Goal: Submit feedback/report problem: Leave review/rating

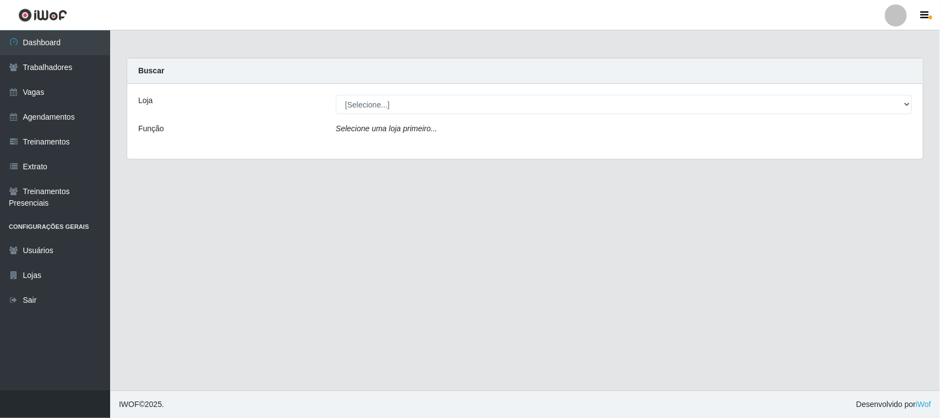
click at [909, 101] on select "[Selecione...] Nordestão - [GEOGRAPHIC_DATA]" at bounding box center [624, 104] width 576 height 19
select select "420"
click at [336, 95] on select "[Selecione...] Nordestão - [GEOGRAPHIC_DATA]" at bounding box center [624, 104] width 576 height 19
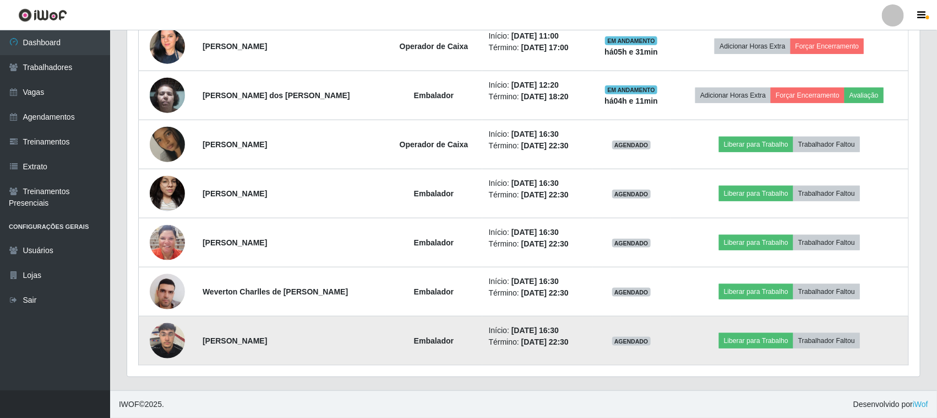
scroll to position [463, 0]
click at [753, 343] on button "Liberar para Trabalho" at bounding box center [756, 340] width 74 height 15
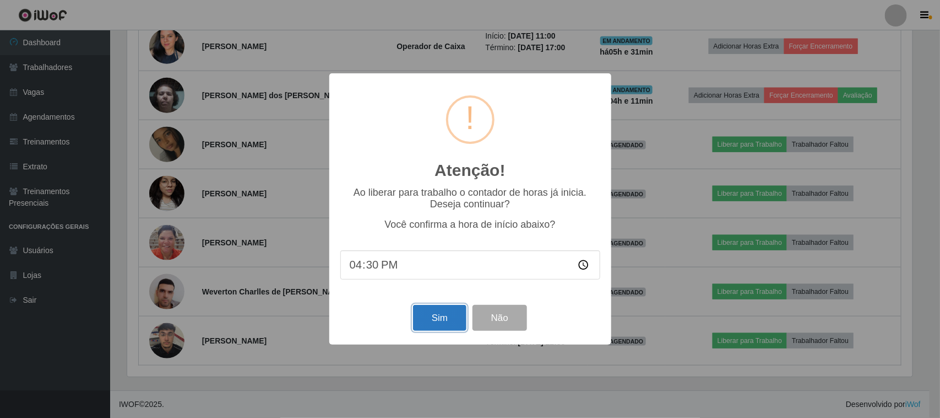
click at [428, 322] on button "Sim" at bounding box center [439, 318] width 53 height 26
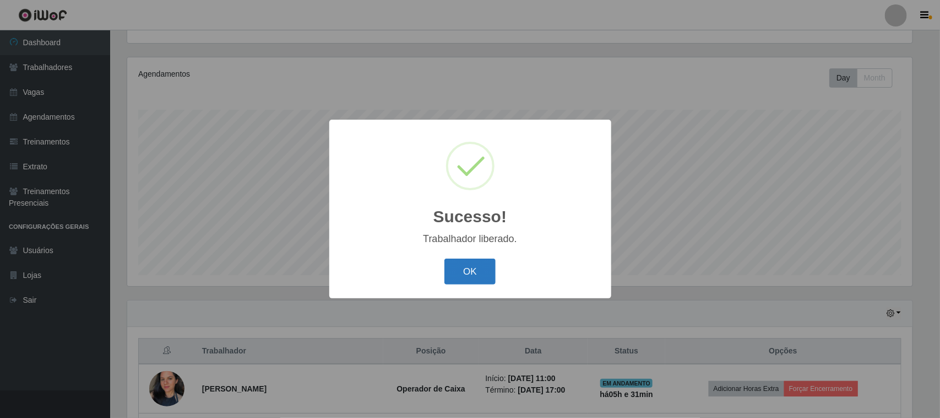
click at [476, 272] on button "OK" at bounding box center [469, 271] width 51 height 26
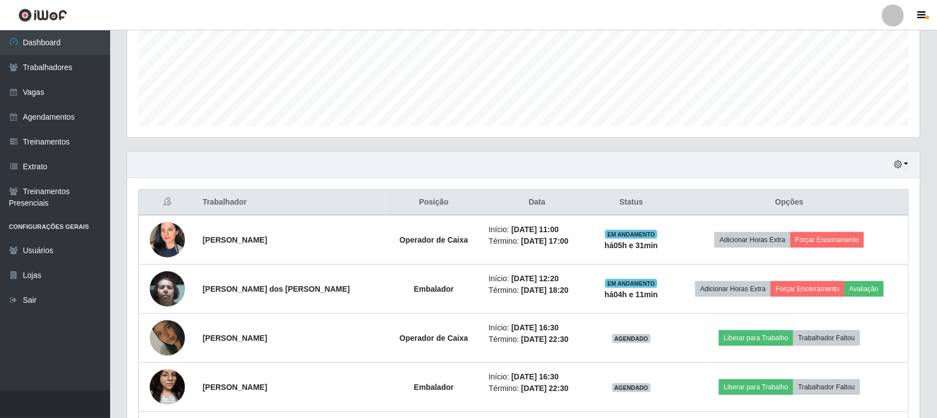
scroll to position [394, 0]
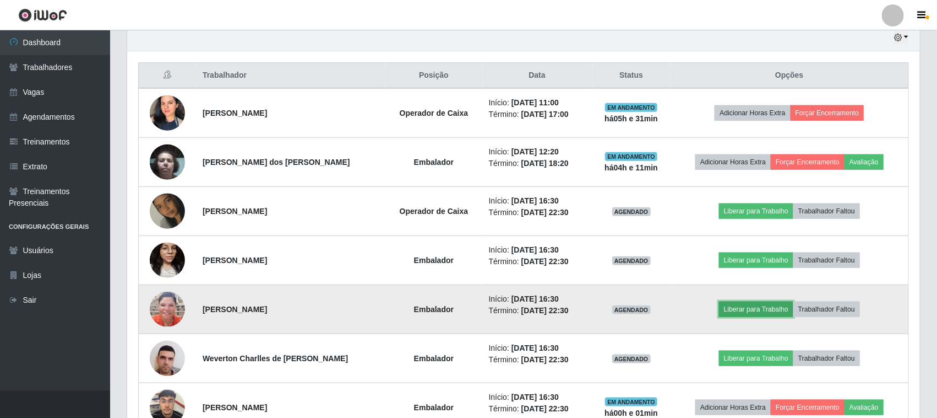
click at [746, 310] on button "Liberar para Trabalho" at bounding box center [756, 308] width 74 height 15
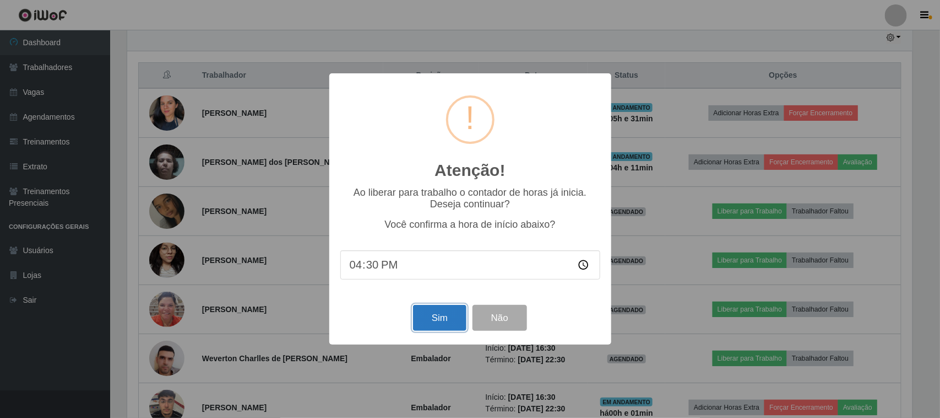
click at [424, 323] on button "Sim" at bounding box center [439, 318] width 53 height 26
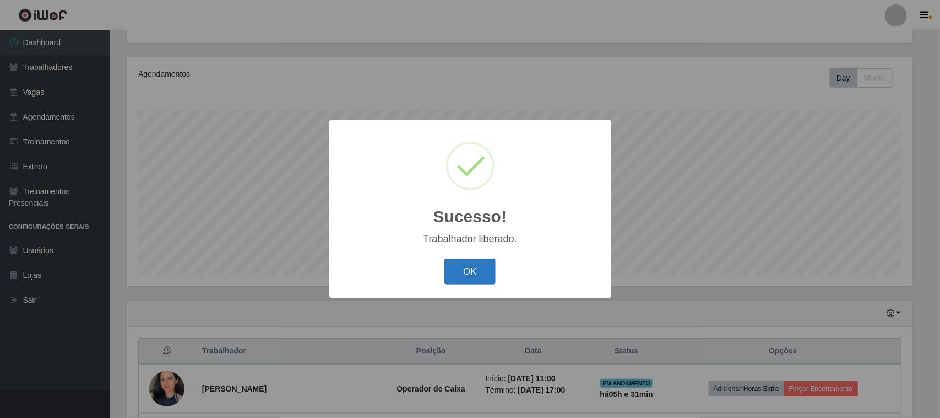
click at [458, 274] on button "OK" at bounding box center [469, 271] width 51 height 26
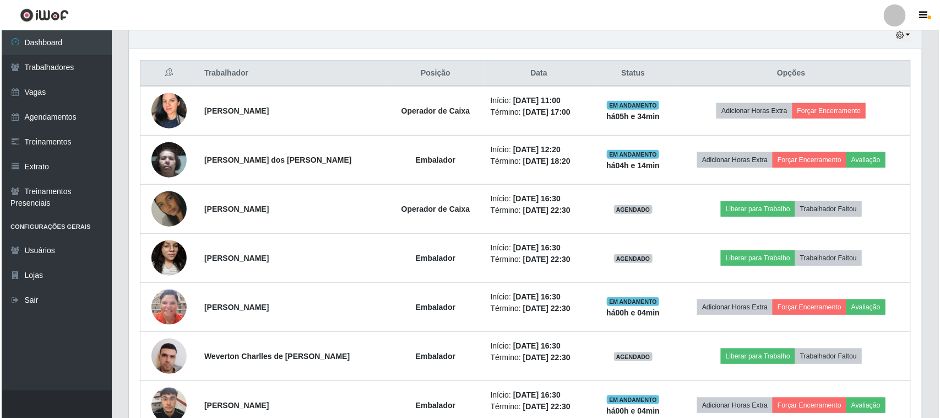
scroll to position [463, 0]
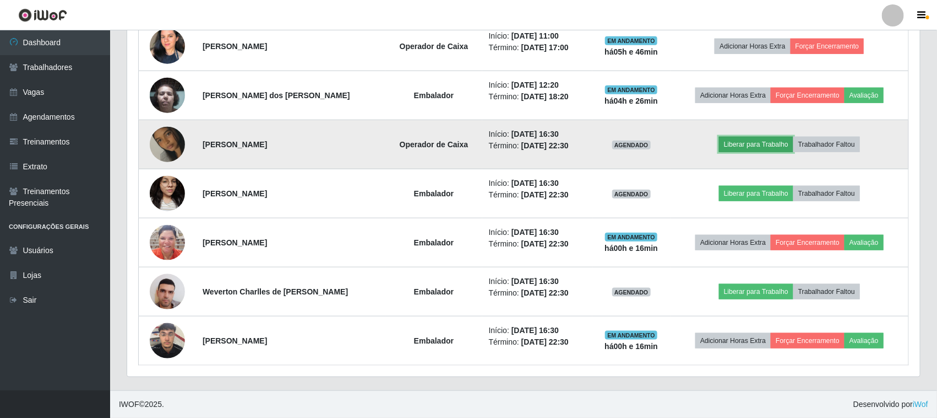
click at [741, 145] on button "Liberar para Trabalho" at bounding box center [756, 144] width 74 height 15
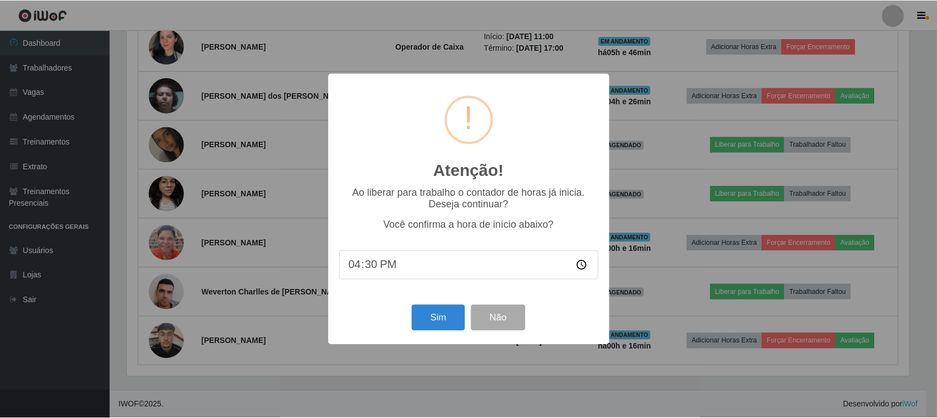
scroll to position [229, 785]
click at [436, 318] on button "Sim" at bounding box center [439, 318] width 53 height 26
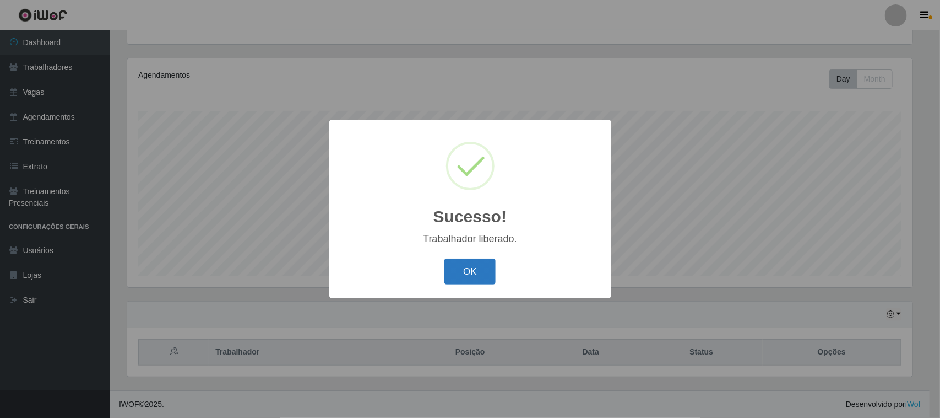
click at [461, 257] on div "OK Cancel" at bounding box center [470, 271] width 260 height 31
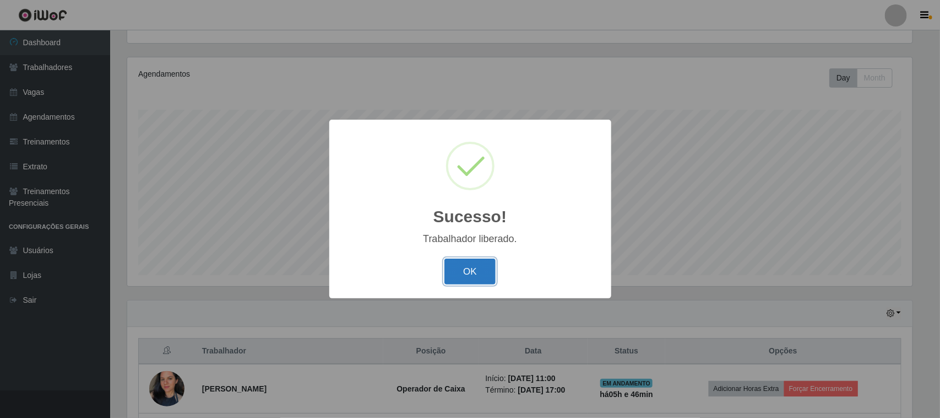
click at [461, 268] on button "OK" at bounding box center [469, 271] width 51 height 26
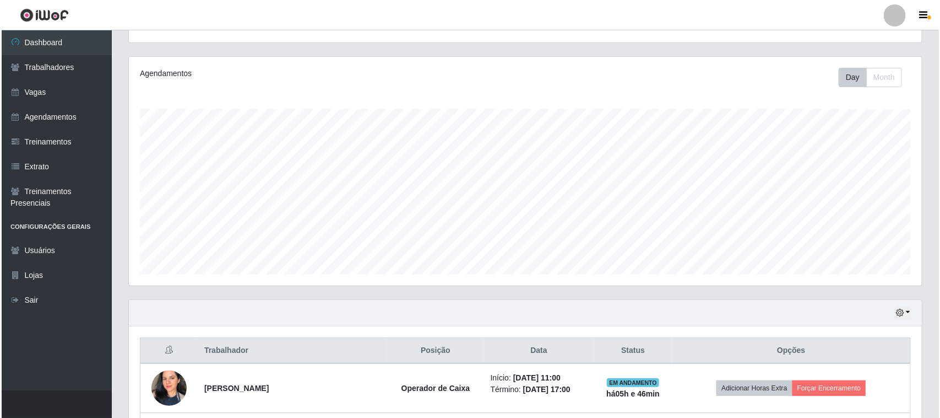
scroll to position [394, 0]
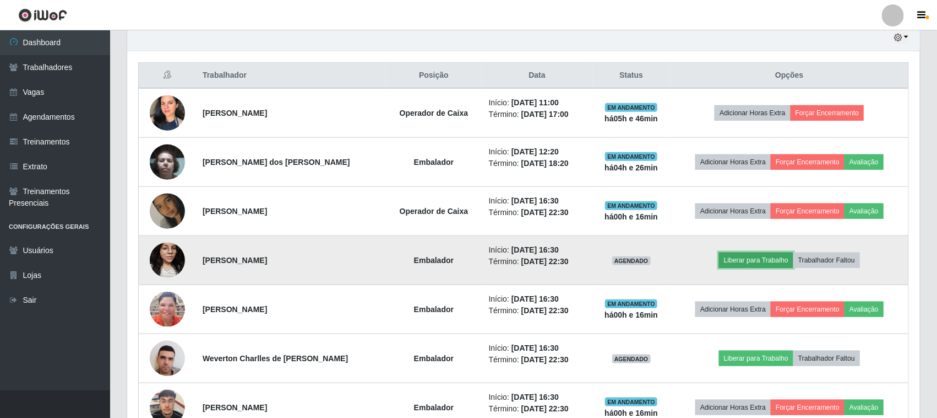
click at [773, 259] on button "Liberar para Trabalho" at bounding box center [756, 259] width 74 height 15
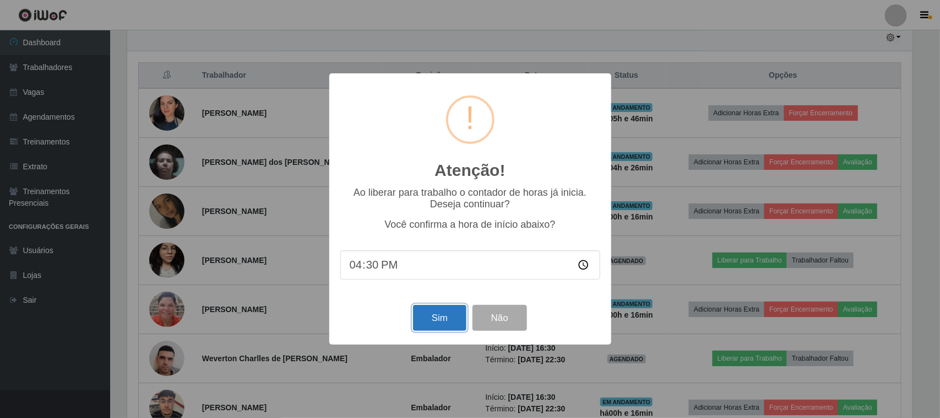
click at [438, 312] on button "Sim" at bounding box center [439, 318] width 53 height 26
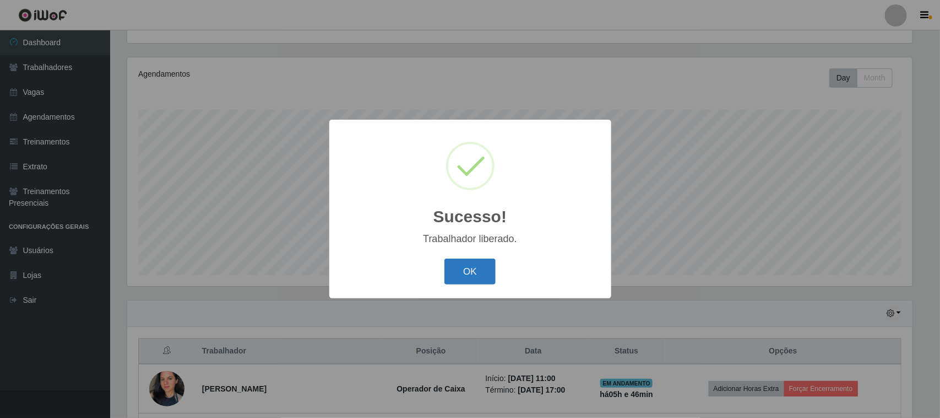
click at [480, 261] on button "OK" at bounding box center [469, 271] width 51 height 26
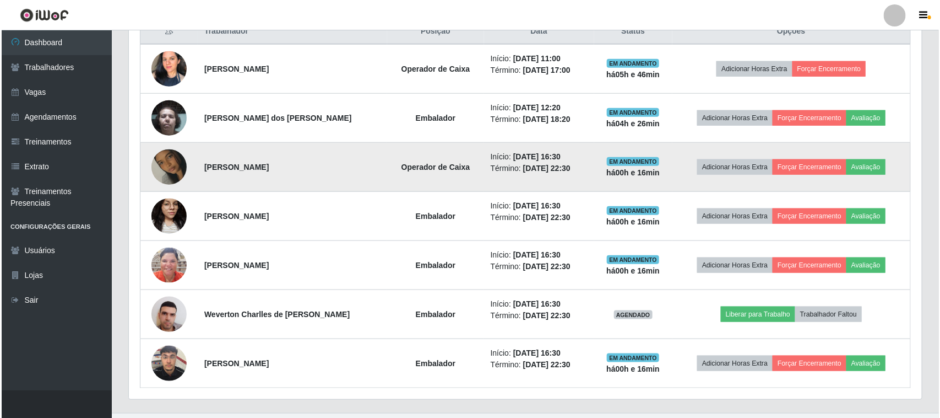
scroll to position [463, 0]
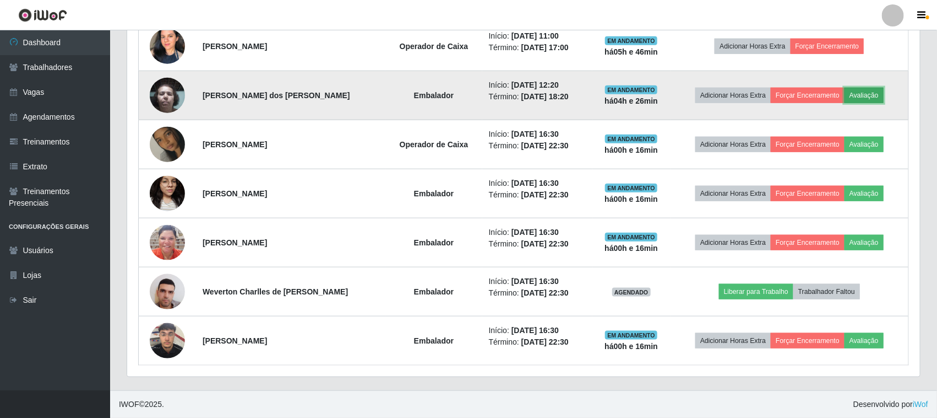
click at [870, 89] on button "Avaliação" at bounding box center [864, 95] width 39 height 15
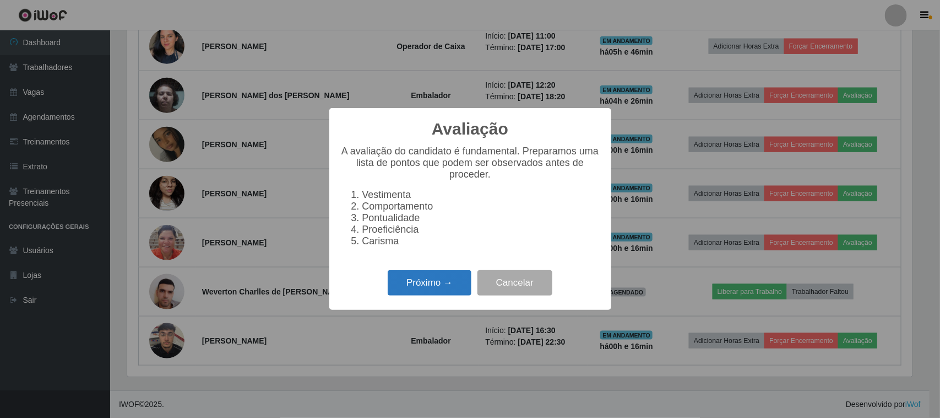
click at [427, 296] on button "Próximo →" at bounding box center [430, 283] width 84 height 26
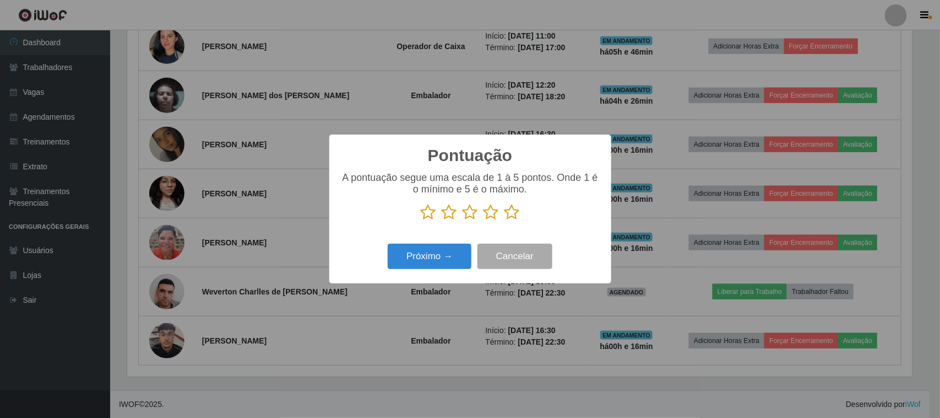
click at [514, 213] on icon at bounding box center [512, 212] width 15 height 17
click at [505, 220] on input "radio" at bounding box center [505, 220] width 0 height 0
click at [398, 262] on button "Próximo →" at bounding box center [430, 256] width 84 height 26
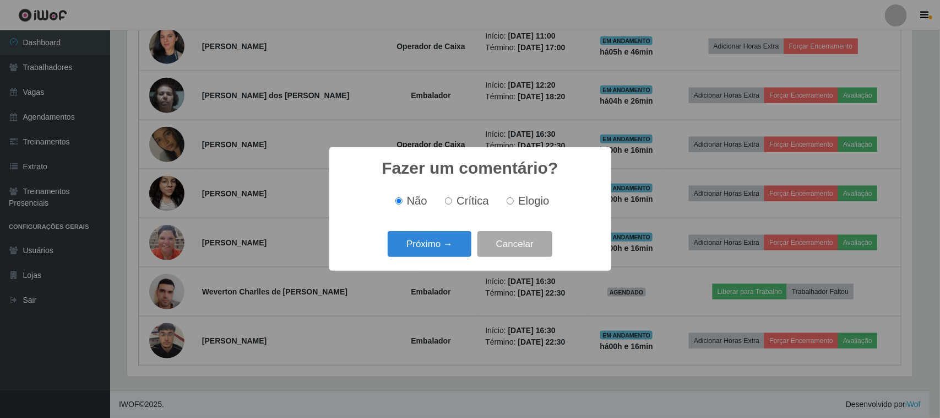
click at [512, 202] on input "Elogio" at bounding box center [510, 200] width 7 height 7
radio input "true"
click at [437, 254] on button "Próximo →" at bounding box center [430, 244] width 84 height 26
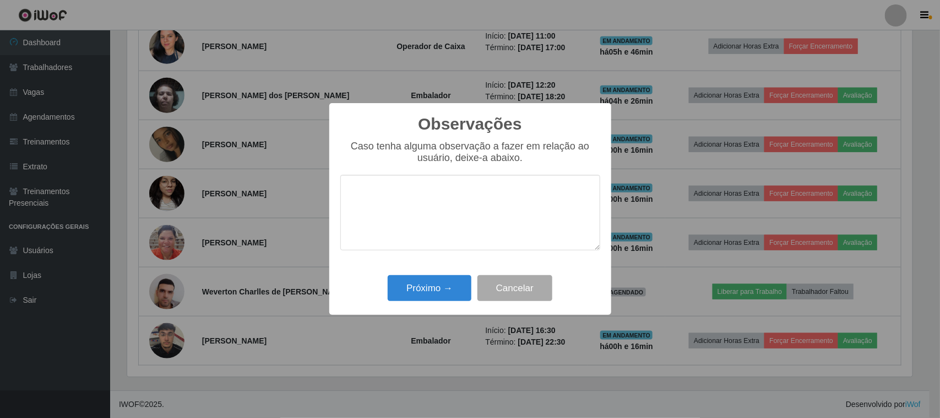
click at [471, 218] on textarea at bounding box center [470, 212] width 260 height 75
type textarea "pontual"
click at [452, 296] on button "Próximo →" at bounding box center [430, 288] width 84 height 26
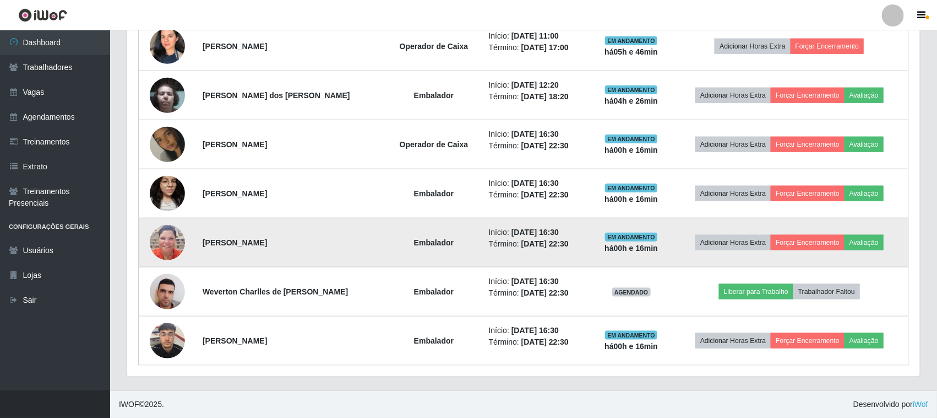
scroll to position [229, 793]
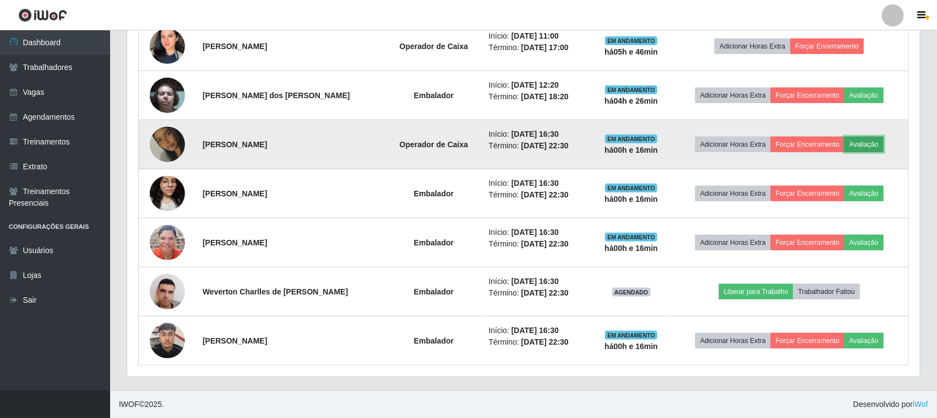
click at [855, 147] on button "Avaliação" at bounding box center [864, 144] width 39 height 15
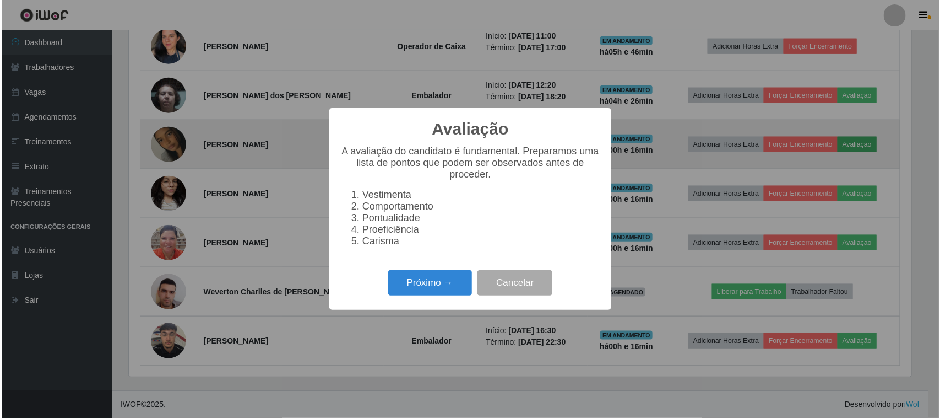
scroll to position [0, 0]
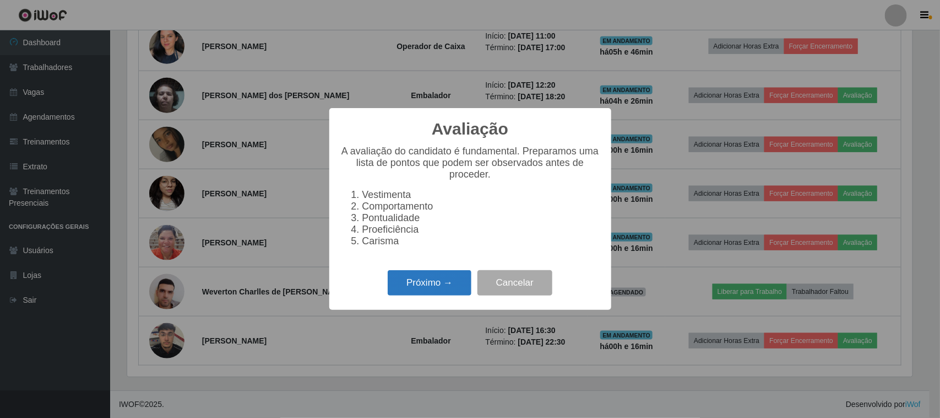
click at [409, 292] on button "Próximo →" at bounding box center [430, 283] width 84 height 26
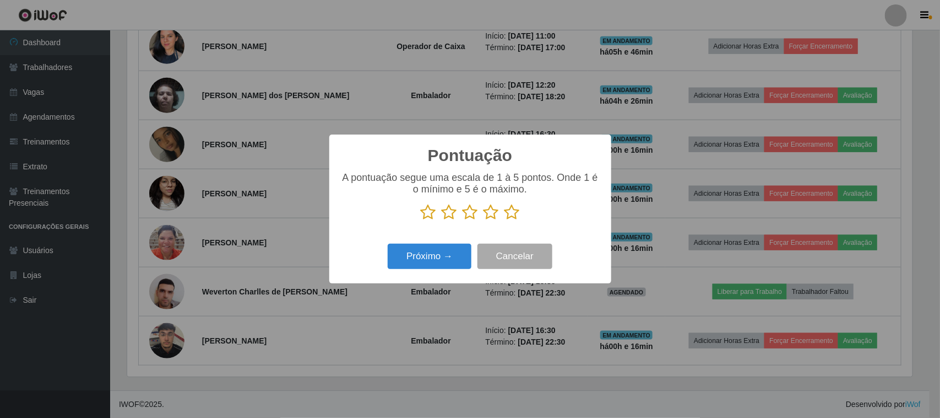
click at [511, 219] on icon at bounding box center [512, 212] width 15 height 17
click at [505, 220] on input "radio" at bounding box center [505, 220] width 0 height 0
click at [453, 248] on button "Próximo →" at bounding box center [430, 256] width 84 height 26
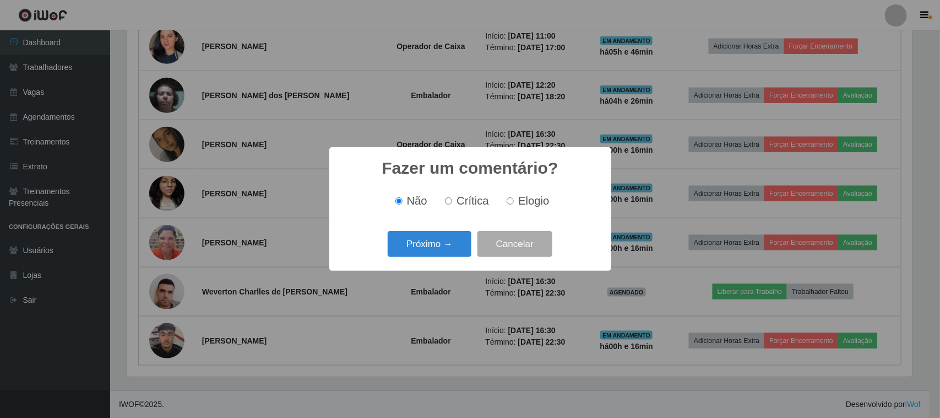
click at [521, 202] on span "Elogio" at bounding box center [533, 200] width 31 height 12
click at [514, 202] on input "Elogio" at bounding box center [510, 200] width 7 height 7
radio input "true"
click at [432, 246] on button "Próximo →" at bounding box center [430, 244] width 84 height 26
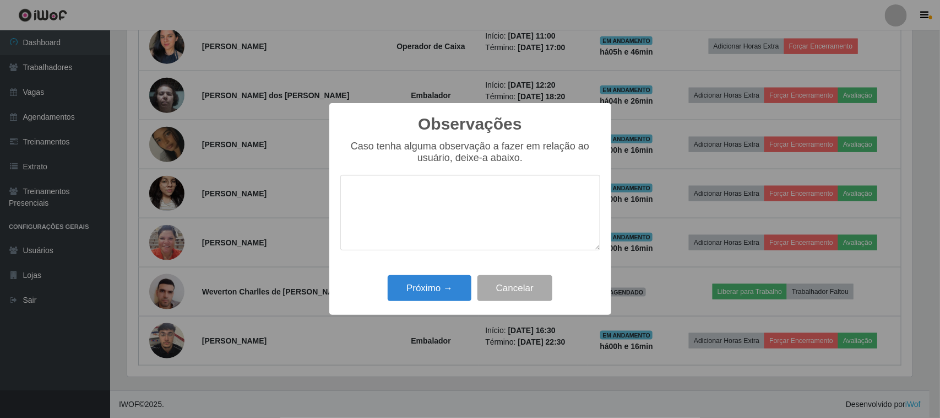
click at [494, 190] on textarea at bounding box center [470, 212] width 260 height 75
type textarea "pontual"
click at [436, 288] on button "Próximo →" at bounding box center [430, 288] width 84 height 26
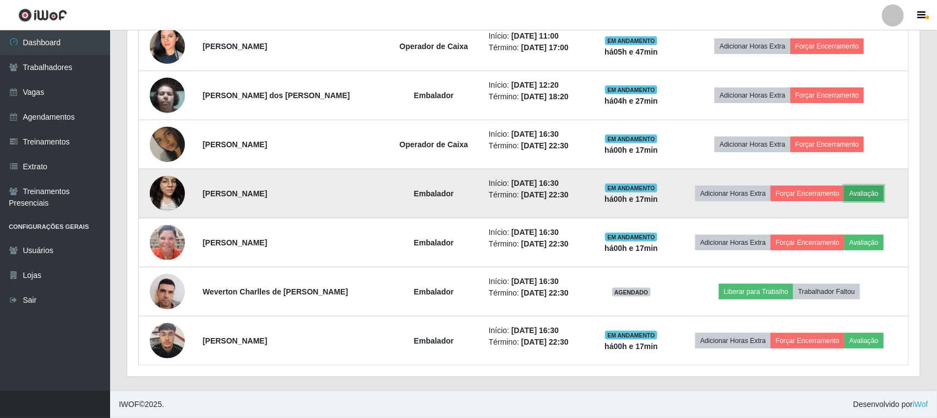
click at [869, 196] on button "Avaliação" at bounding box center [864, 193] width 39 height 15
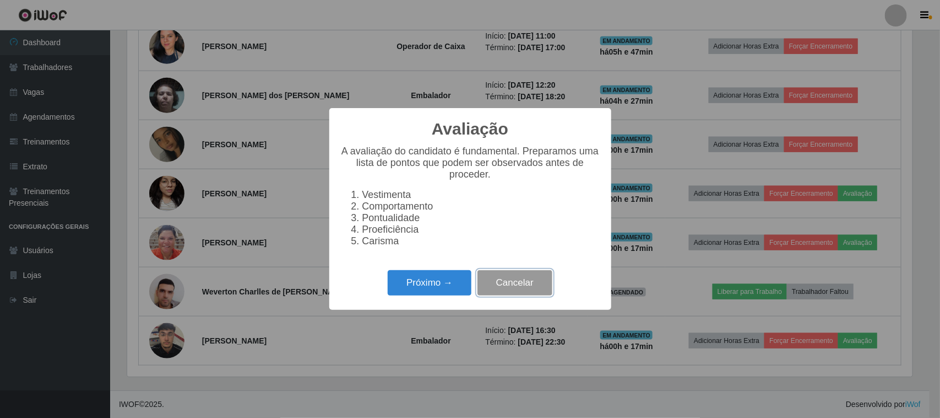
click at [497, 293] on button "Cancelar" at bounding box center [515, 283] width 75 height 26
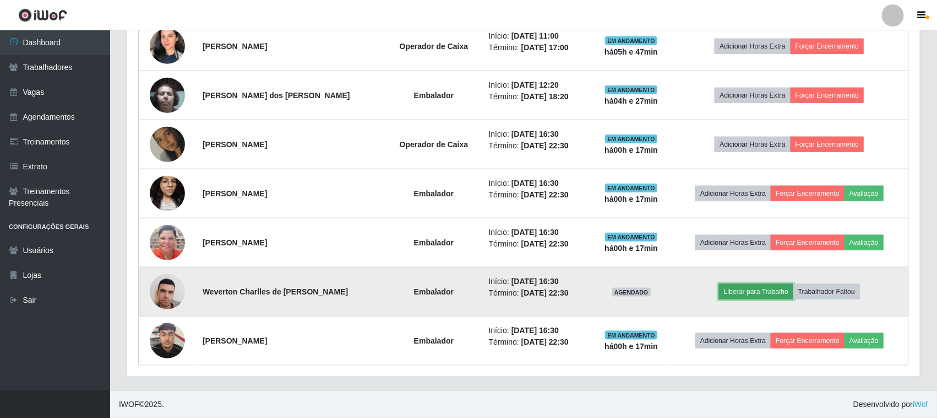
click at [761, 290] on button "Liberar para Trabalho" at bounding box center [756, 291] width 74 height 15
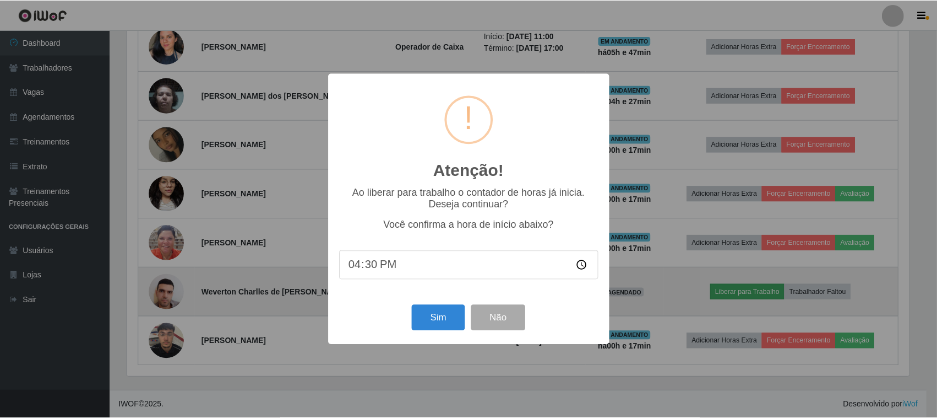
scroll to position [229, 785]
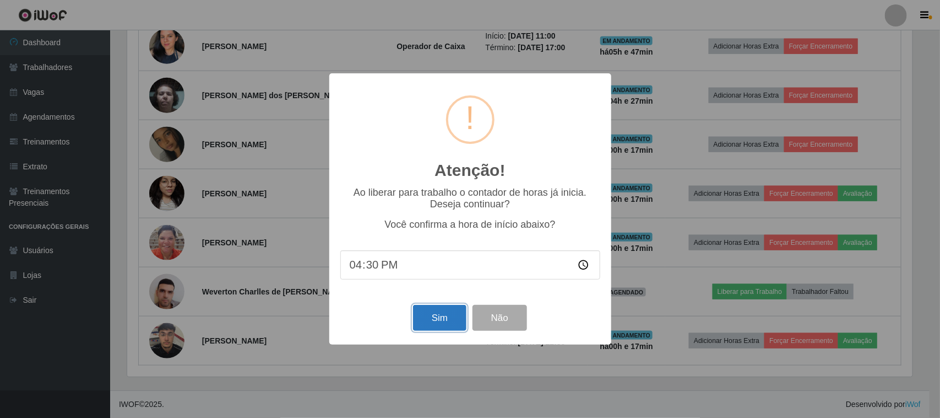
click at [438, 318] on button "Sim" at bounding box center [439, 318] width 53 height 26
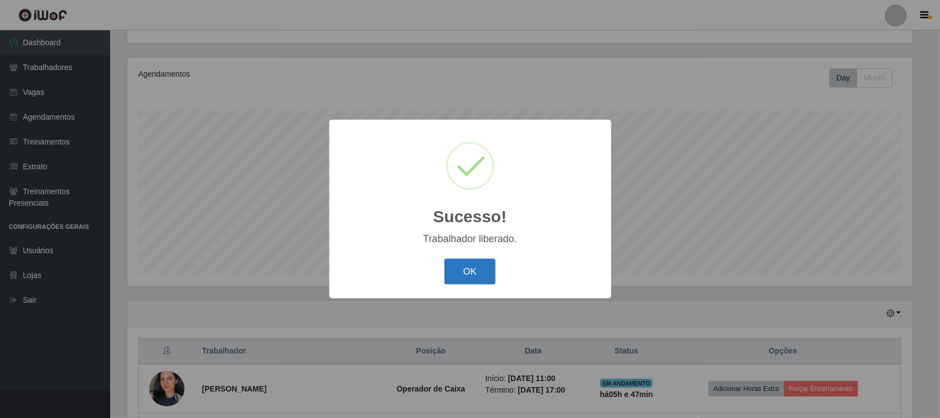
click at [480, 275] on button "OK" at bounding box center [469, 271] width 51 height 26
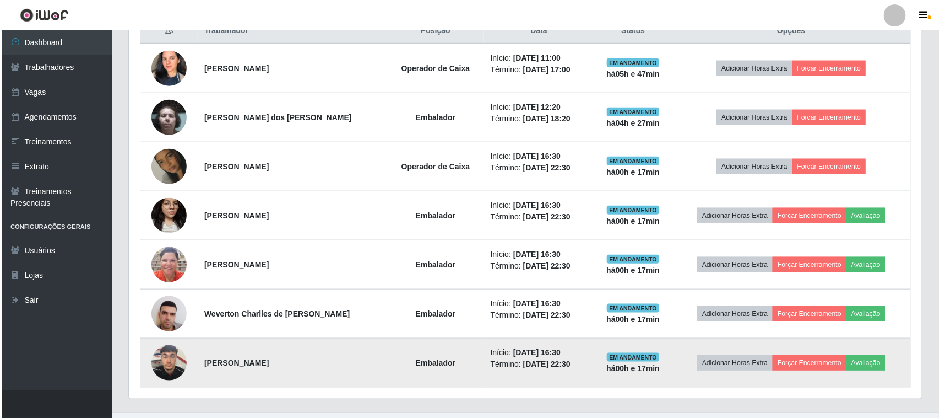
scroll to position [463, 0]
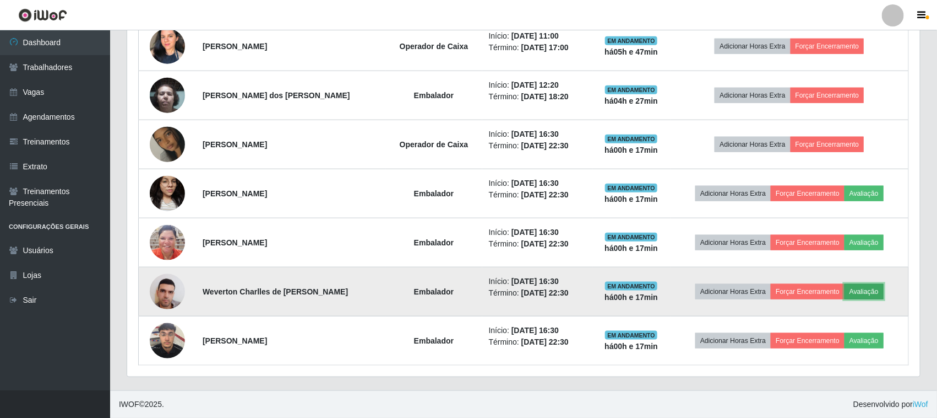
click at [861, 290] on button "Avaliação" at bounding box center [864, 291] width 39 height 15
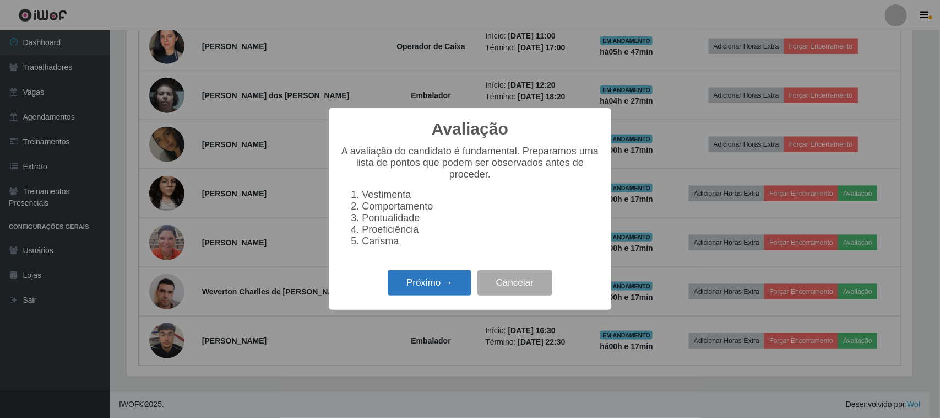
click at [427, 296] on button "Próximo →" at bounding box center [430, 283] width 84 height 26
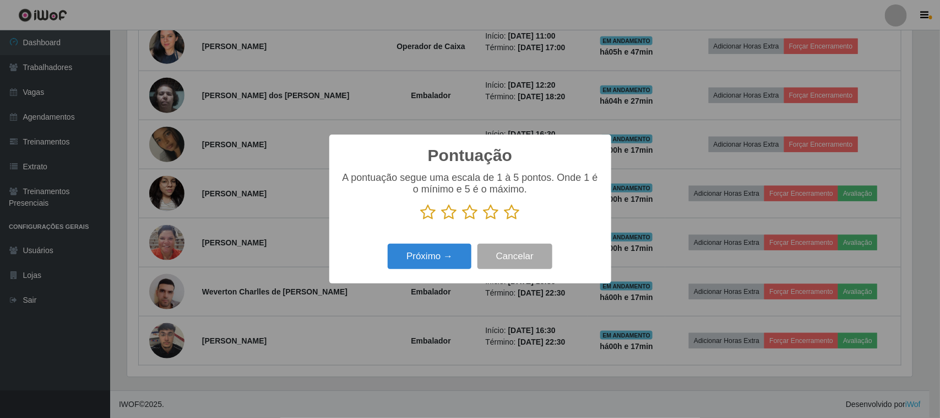
scroll to position [550565, 550008]
click at [513, 216] on icon at bounding box center [512, 212] width 15 height 17
click at [505, 220] on input "radio" at bounding box center [505, 220] width 0 height 0
click at [455, 258] on button "Próximo →" at bounding box center [430, 256] width 84 height 26
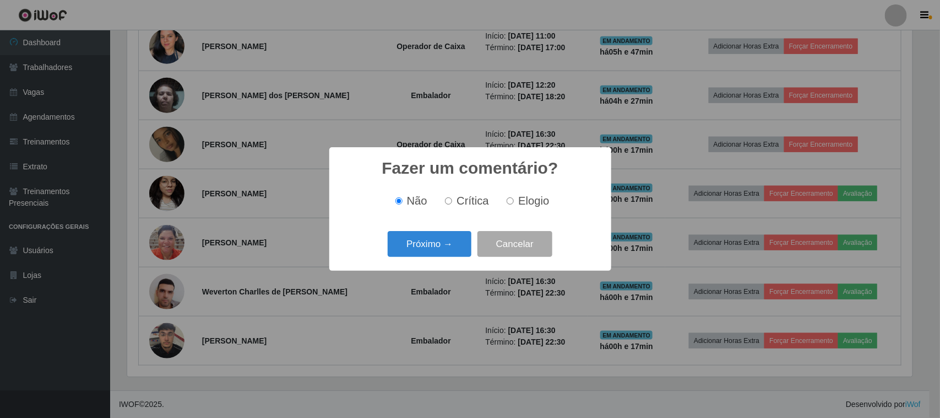
click at [515, 201] on label "Elogio" at bounding box center [525, 200] width 47 height 13
click at [514, 201] on input "Elogio" at bounding box center [510, 200] width 7 height 7
radio input "true"
click at [447, 200] on input "Crítica" at bounding box center [448, 200] width 7 height 7
radio input "true"
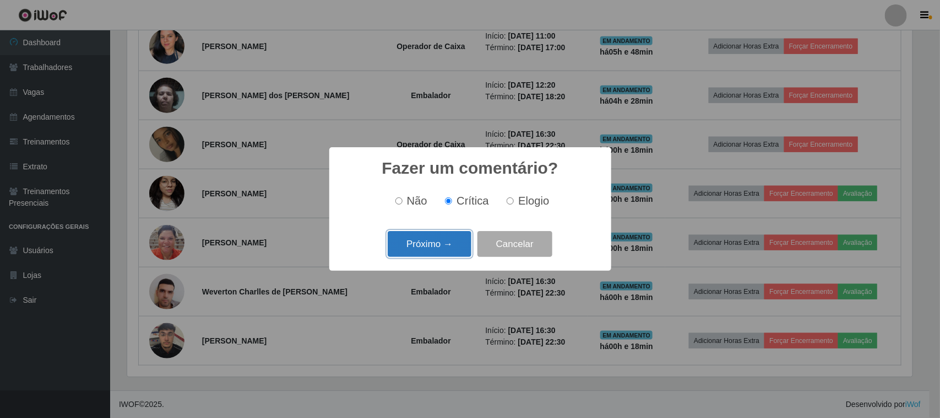
click at [444, 243] on button "Próximo →" at bounding box center [430, 244] width 84 height 26
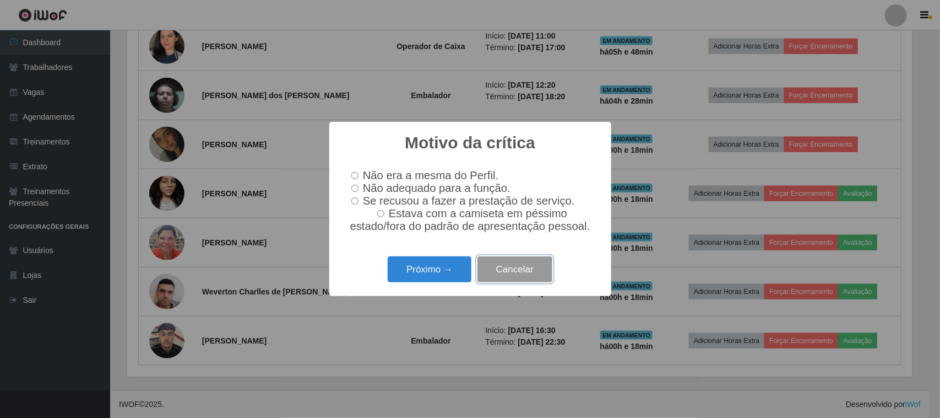
click at [511, 273] on button "Cancelar" at bounding box center [515, 269] width 75 height 26
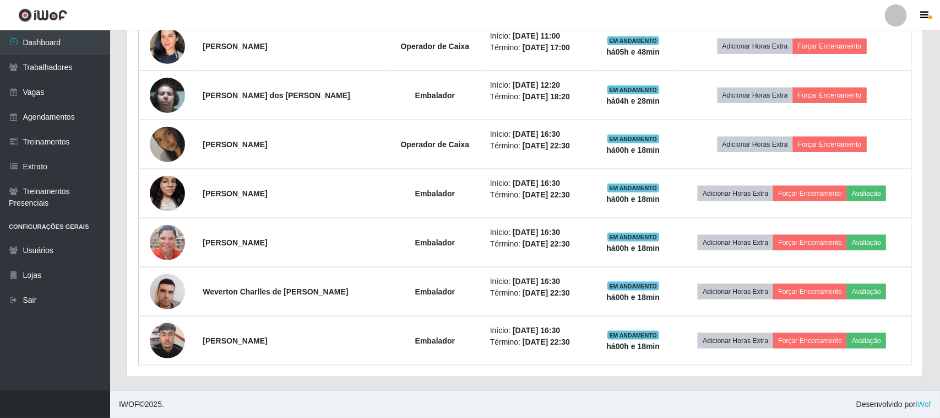
scroll to position [229, 793]
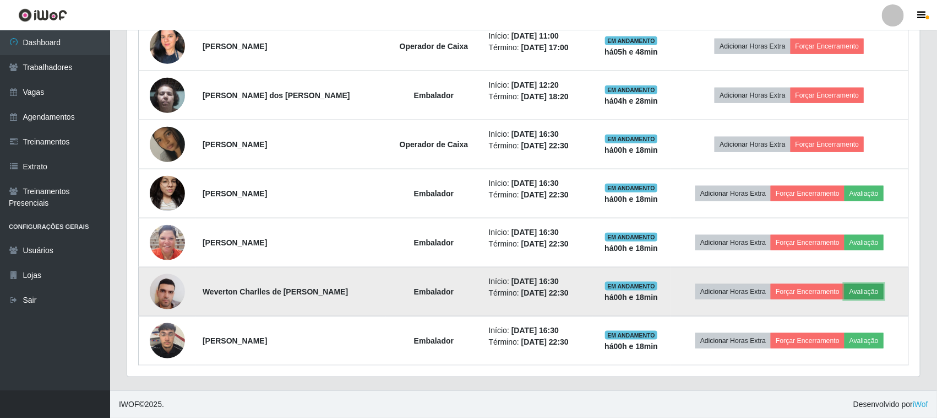
click at [858, 289] on button "Avaliação" at bounding box center [864, 291] width 39 height 15
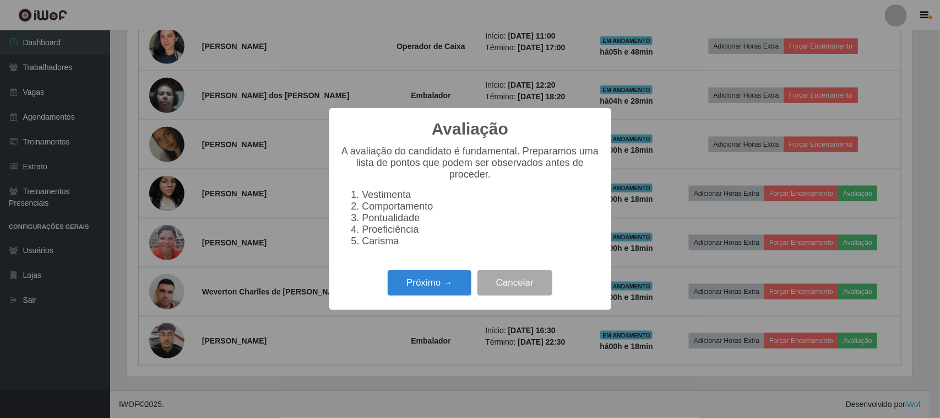
scroll to position [229, 785]
click at [433, 292] on button "Próximo →" at bounding box center [430, 283] width 84 height 26
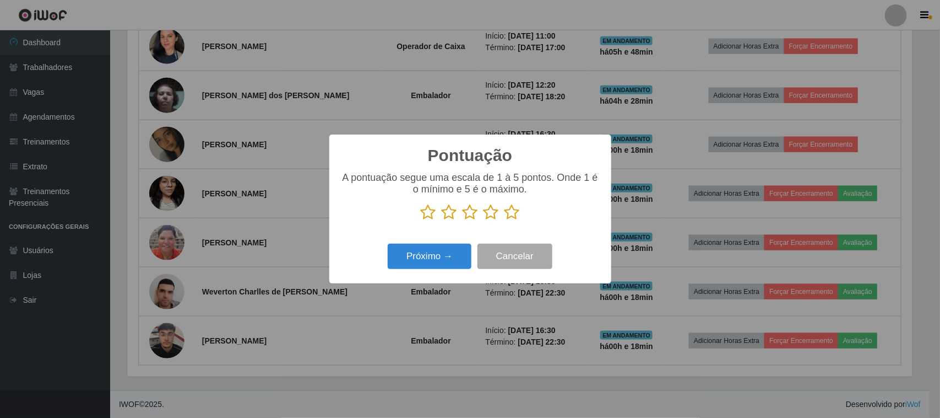
click at [516, 214] on icon at bounding box center [512, 212] width 15 height 17
click at [505, 220] on input "radio" at bounding box center [505, 220] width 0 height 0
click at [449, 250] on button "Próximo →" at bounding box center [430, 256] width 84 height 26
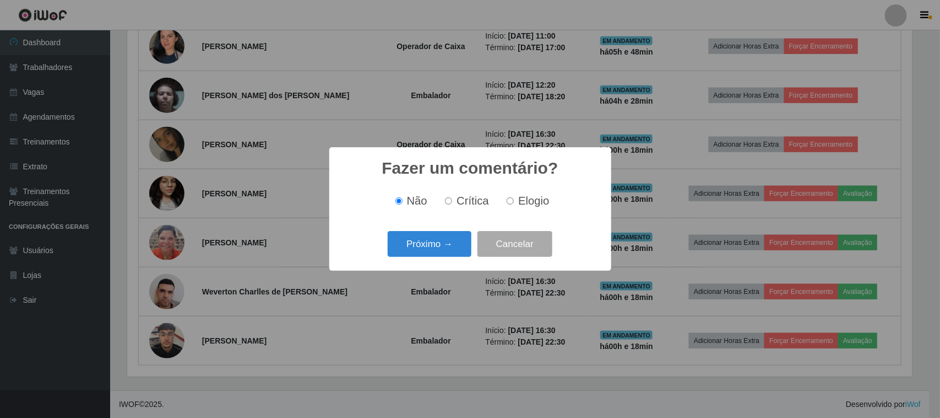
click at [511, 198] on input "Elogio" at bounding box center [510, 200] width 7 height 7
radio input "true"
click at [443, 240] on button "Próximo →" at bounding box center [430, 244] width 84 height 26
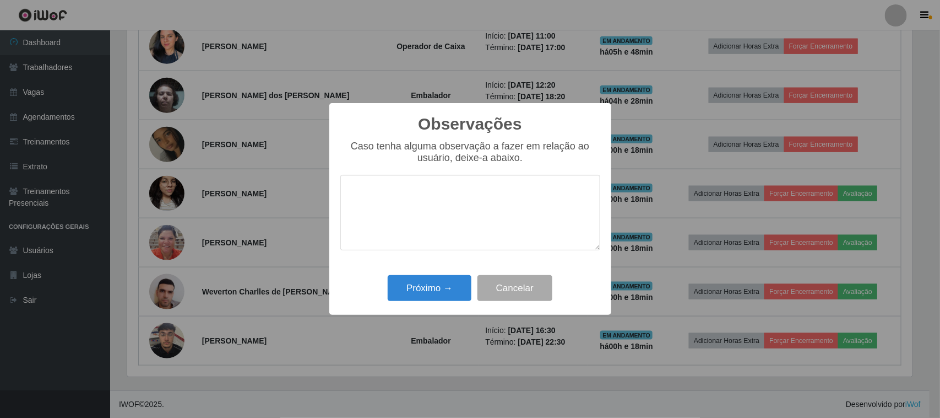
drag, startPoint x: 449, startPoint y: 207, endPoint x: 507, endPoint y: 230, distance: 62.3
click at [450, 207] on textarea at bounding box center [470, 212] width 260 height 75
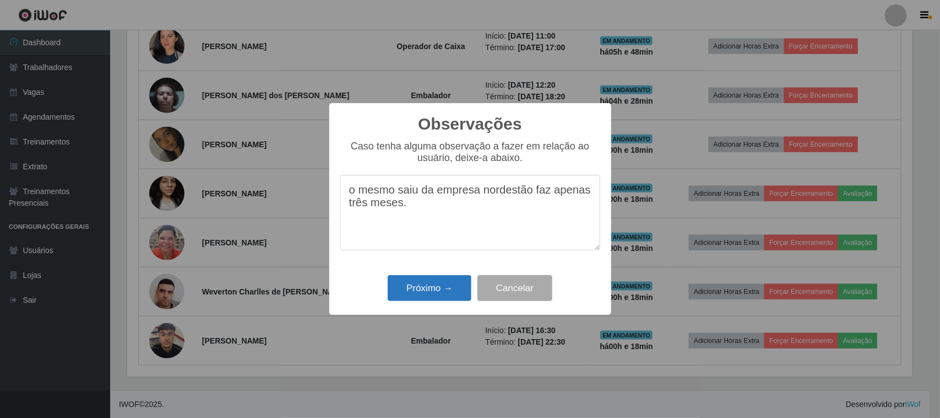
type textarea "o mesmo saiu da empresa nordestão faz apenas três meses."
click at [422, 285] on button "Próximo →" at bounding box center [430, 288] width 84 height 26
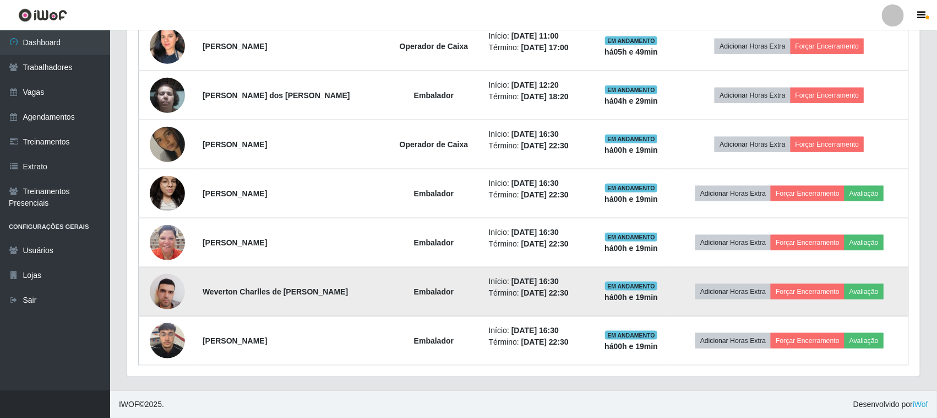
scroll to position [229, 793]
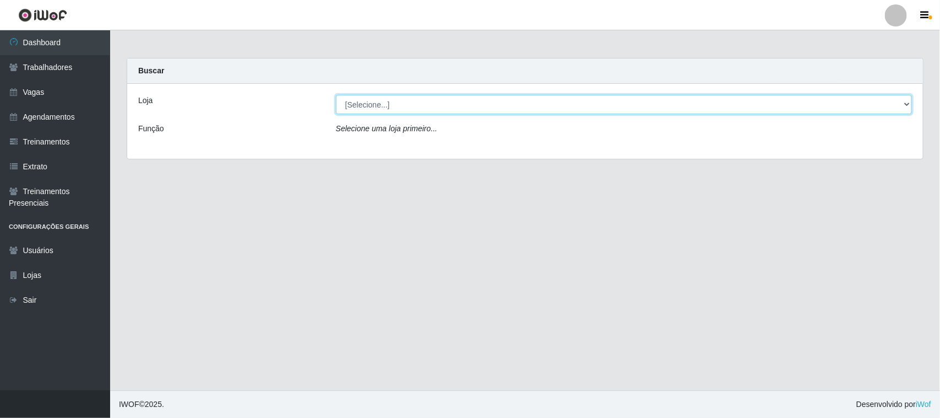
drag, startPoint x: 0, startPoint y: 0, endPoint x: 456, endPoint y: 100, distance: 466.4
click at [456, 100] on select "[Selecione...] Nordestão - [GEOGRAPHIC_DATA]" at bounding box center [624, 104] width 576 height 19
select select "420"
click at [336, 95] on select "[Selecione...] Nordestão - [GEOGRAPHIC_DATA]" at bounding box center [624, 104] width 576 height 19
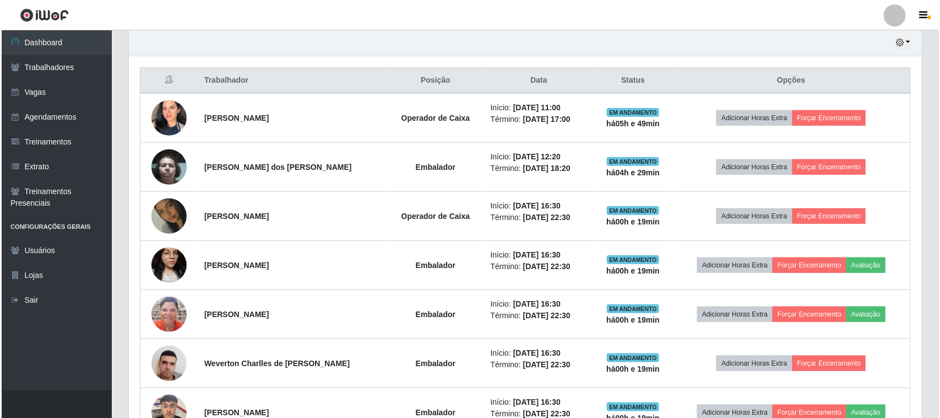
scroll to position [463, 0]
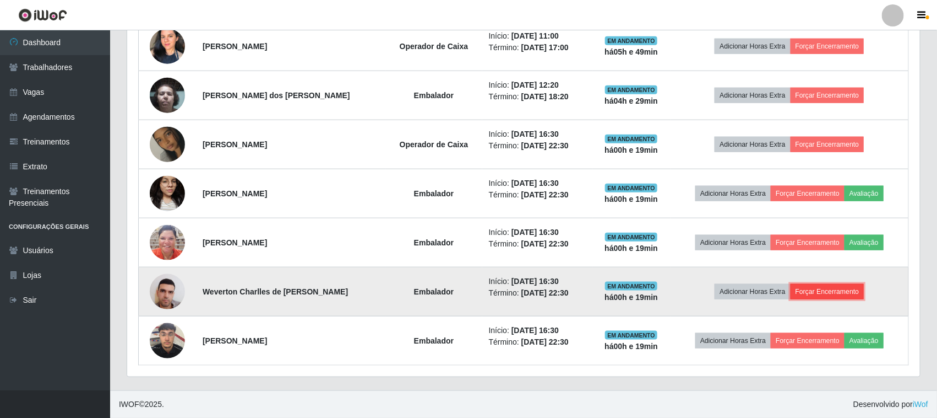
click at [842, 293] on button "Forçar Encerramento" at bounding box center [828, 291] width 74 height 15
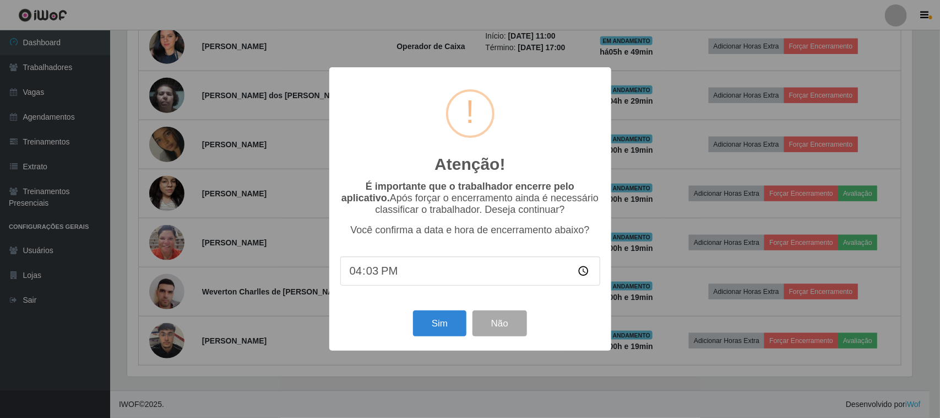
type input "16:35"
click at [430, 322] on button "Sim" at bounding box center [439, 323] width 53 height 26
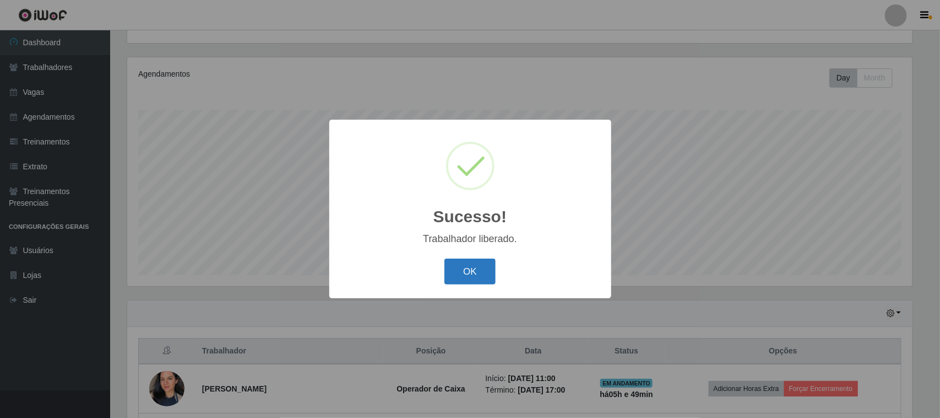
click at [472, 262] on button "OK" at bounding box center [469, 271] width 51 height 26
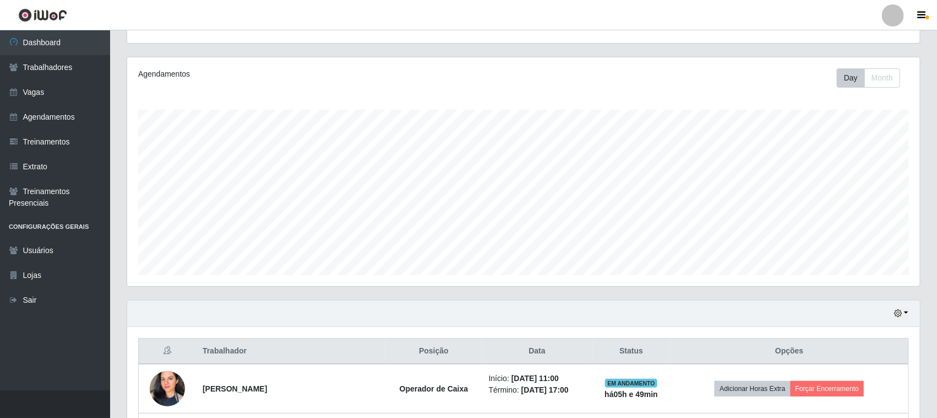
scroll to position [414, 0]
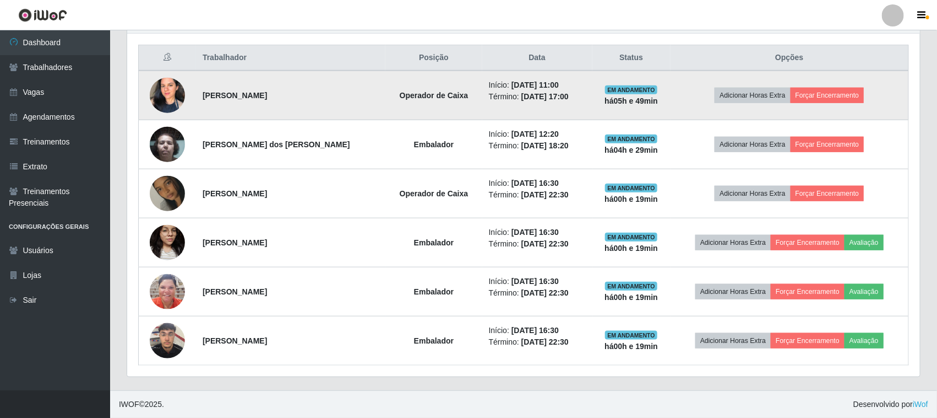
click at [174, 91] on img at bounding box center [167, 96] width 35 height 50
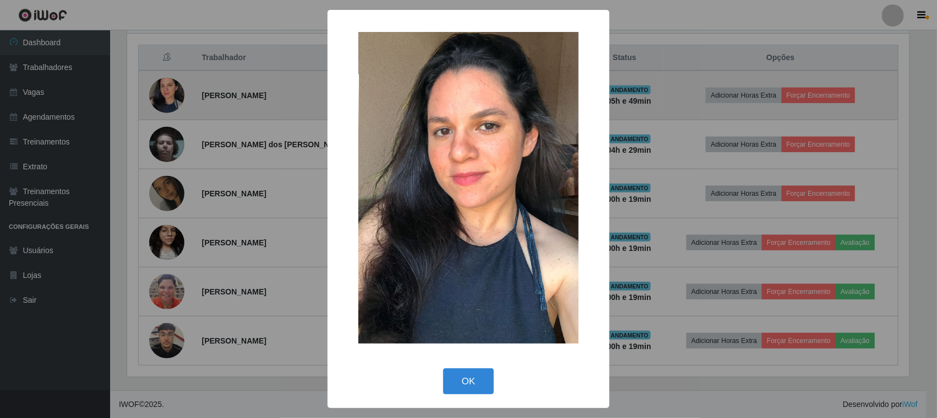
scroll to position [229, 785]
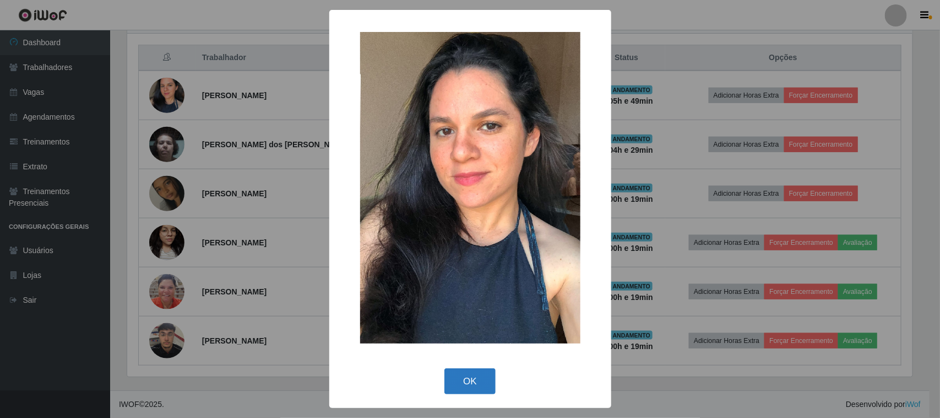
click at [472, 377] on button "OK" at bounding box center [469, 381] width 51 height 26
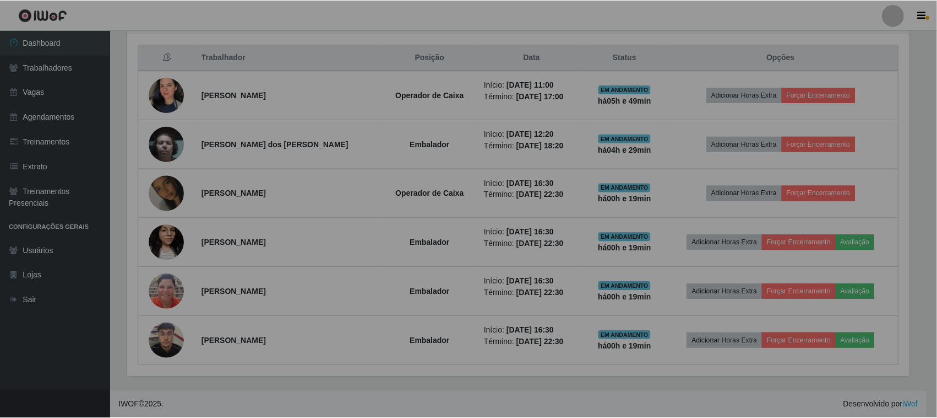
scroll to position [229, 793]
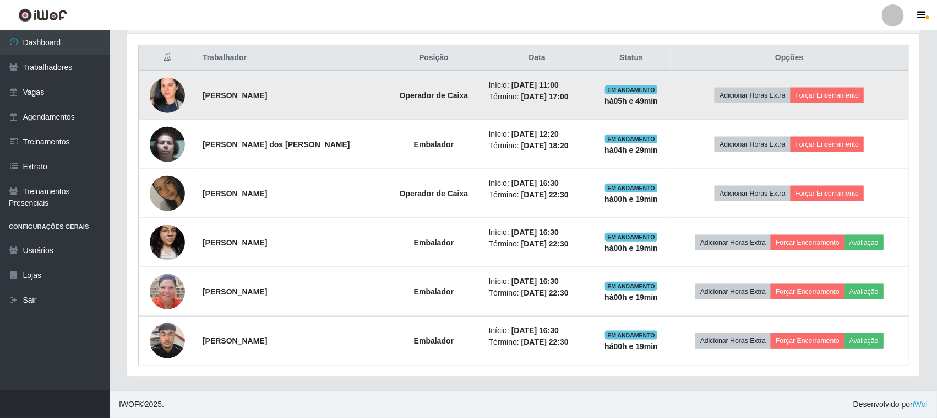
click at [178, 83] on img at bounding box center [167, 96] width 35 height 50
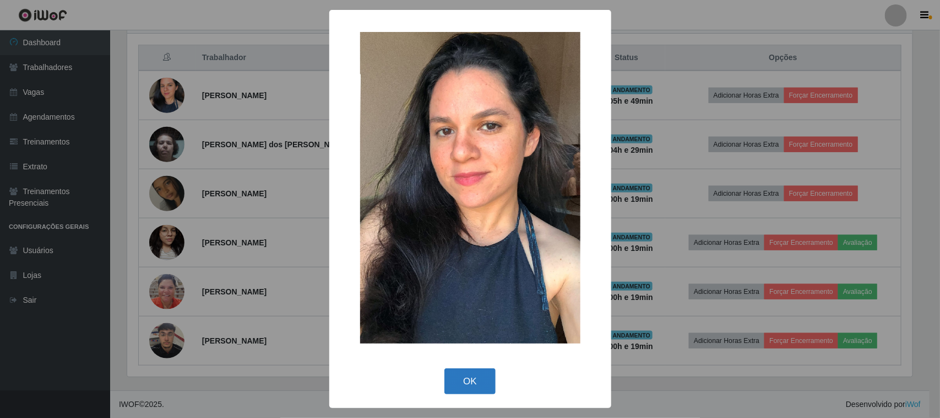
click at [482, 380] on button "OK" at bounding box center [469, 381] width 51 height 26
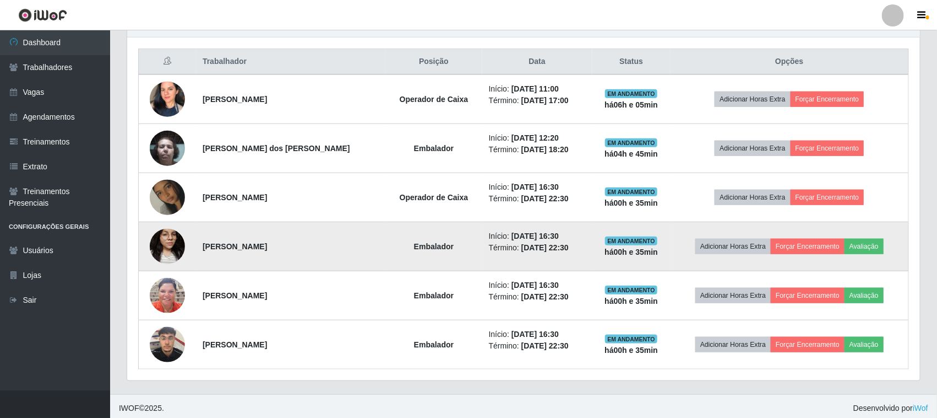
scroll to position [414, 0]
